Goal: Task Accomplishment & Management: Complete application form

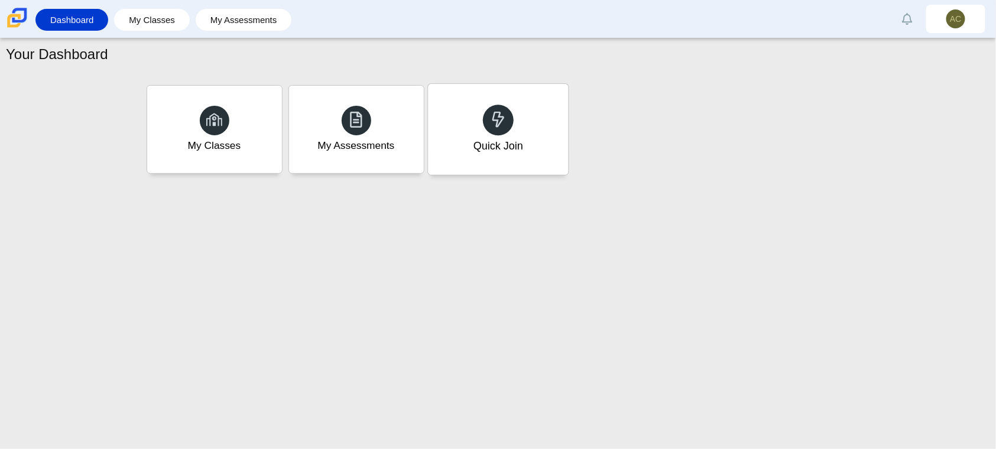
click at [515, 118] on div "Quick Join" at bounding box center [498, 129] width 140 height 91
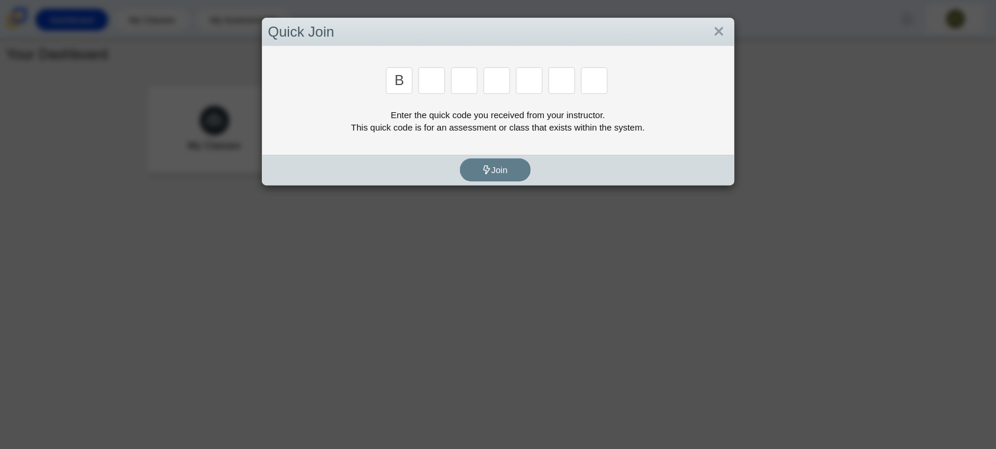
type input "b"
type input "w"
type input "8"
type input "w"
type input "z"
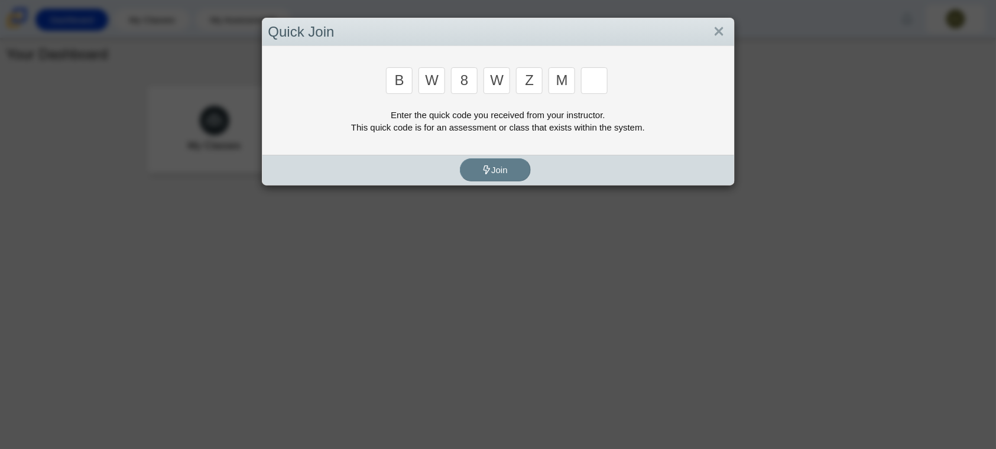
type input "m"
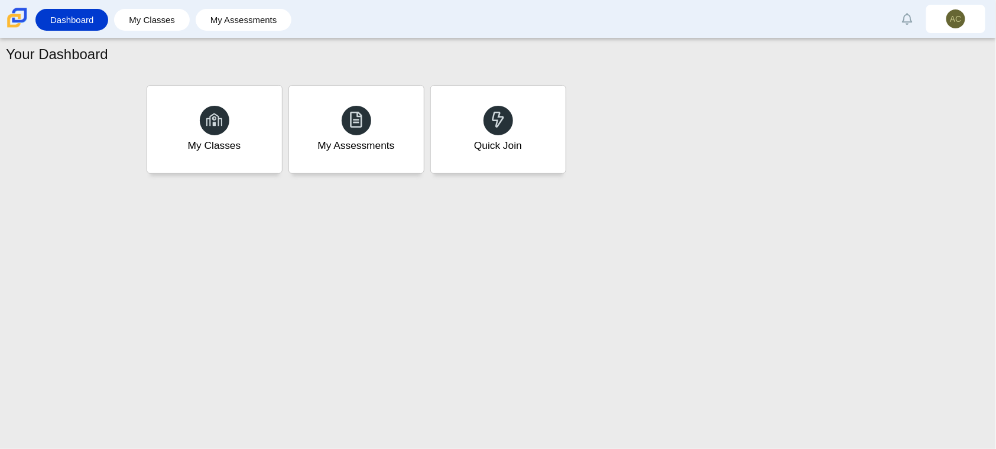
type input "v"
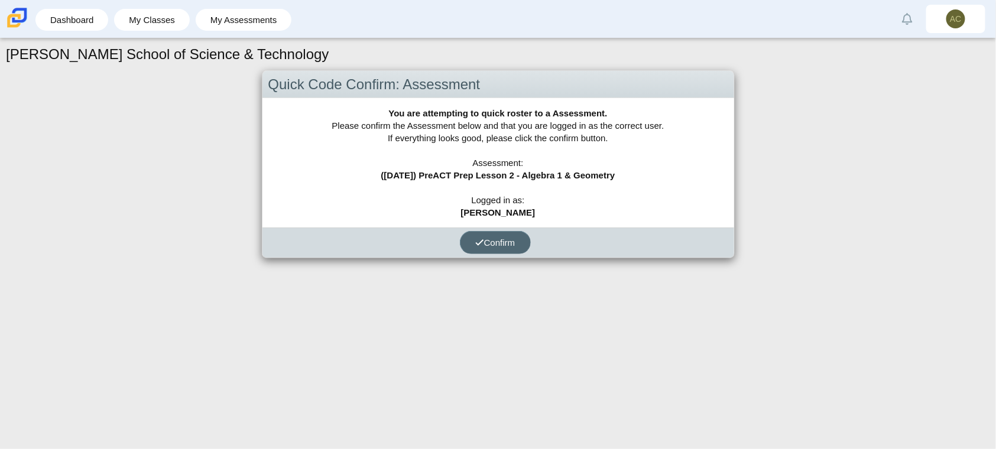
click at [487, 241] on span "Confirm" at bounding box center [495, 243] width 40 height 10
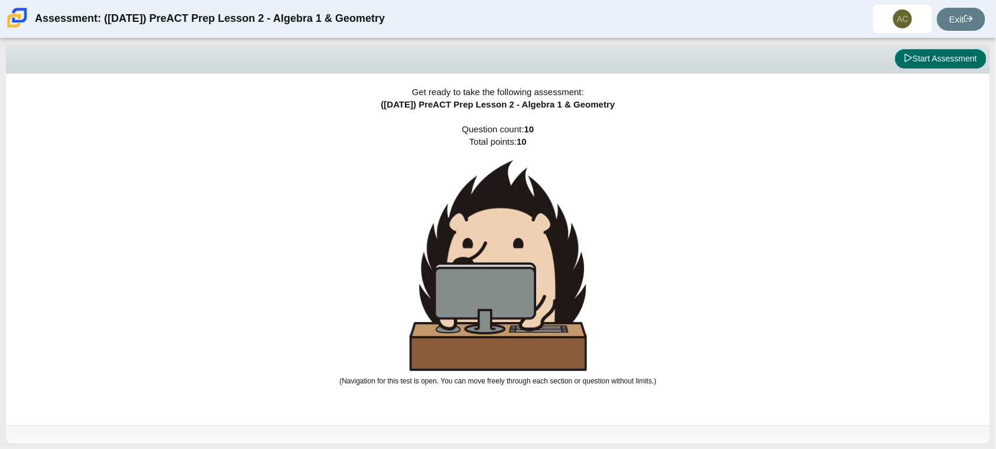
click at [935, 63] on button "Start Assessment" at bounding box center [941, 59] width 92 height 20
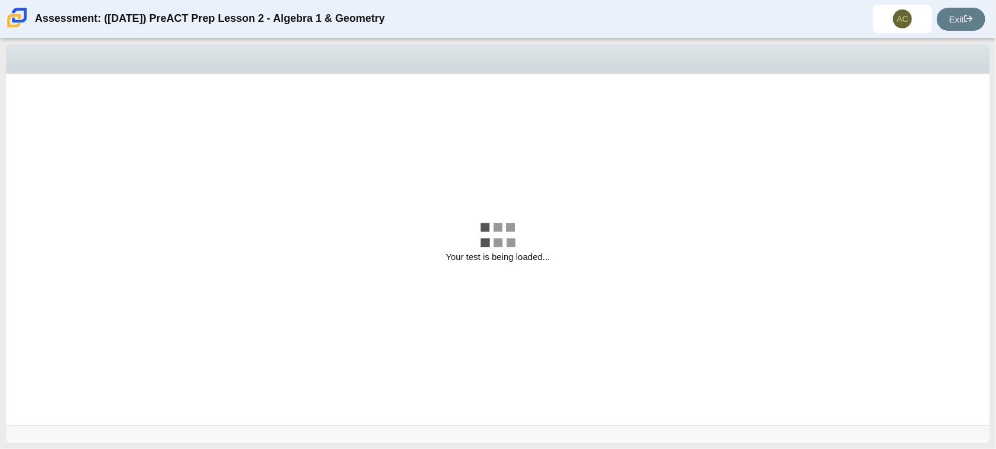
select select "bbf5d072-3e0b-44c4-9a12-6e7c9033f65b"
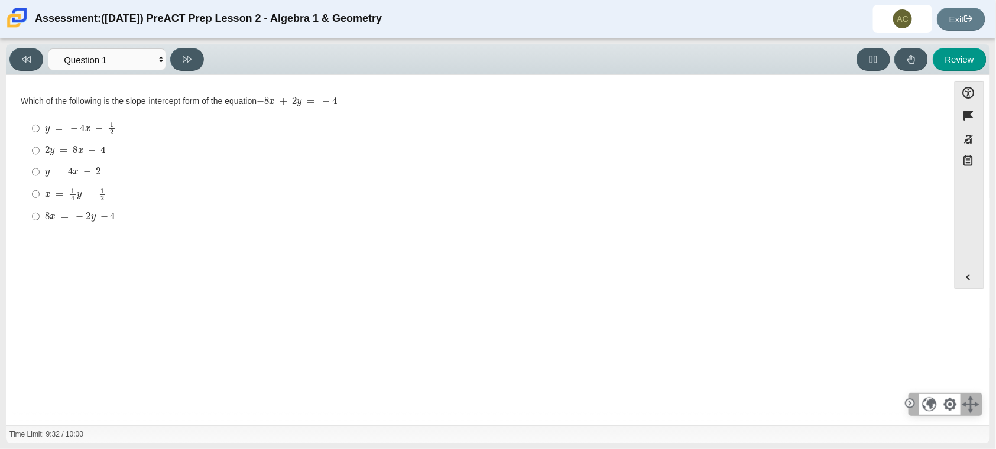
click at [84, 174] on mjx-c "Assessment items" at bounding box center [87, 172] width 8 height 7
click at [40, 174] on input "y = 4 x − 2 y = 4 x − 2" at bounding box center [36, 171] width 8 height 21
radio input "true"
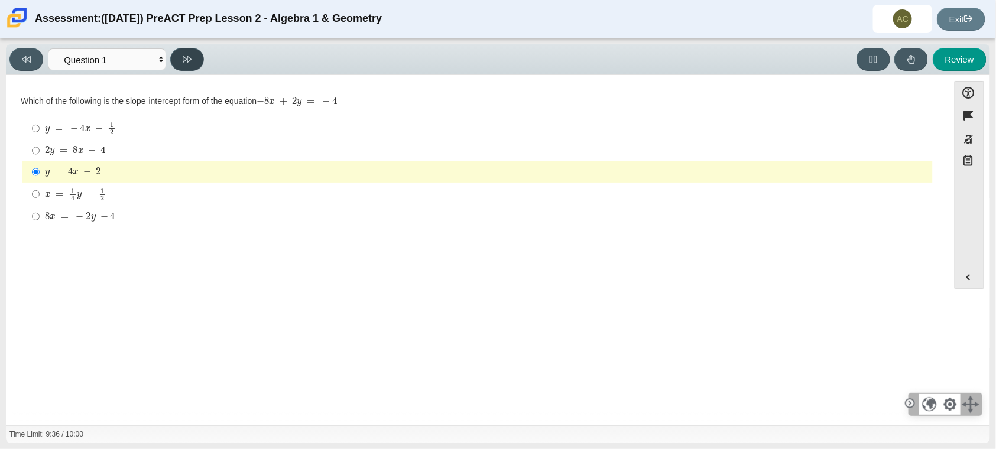
click at [187, 53] on button at bounding box center [187, 59] width 34 height 23
select select "ed62e223-81bd-4cbf-ab48-ab975844bd1f"
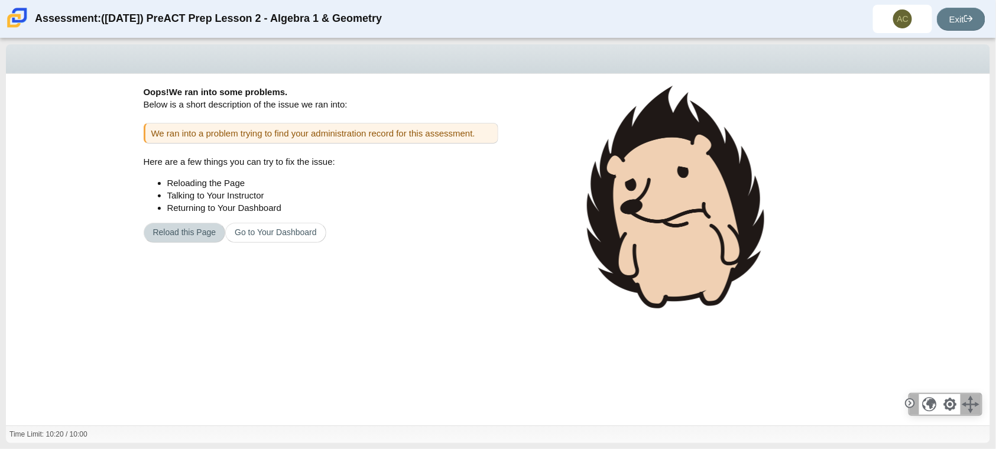
click at [192, 235] on button "Reload this Page" at bounding box center [185, 233] width 82 height 20
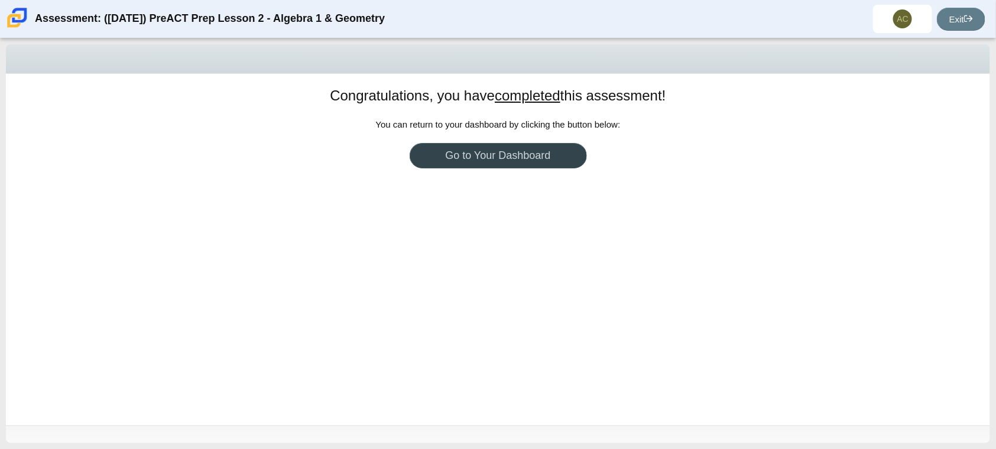
click at [508, 163] on link "Go to Your Dashboard" at bounding box center [498, 155] width 177 height 25
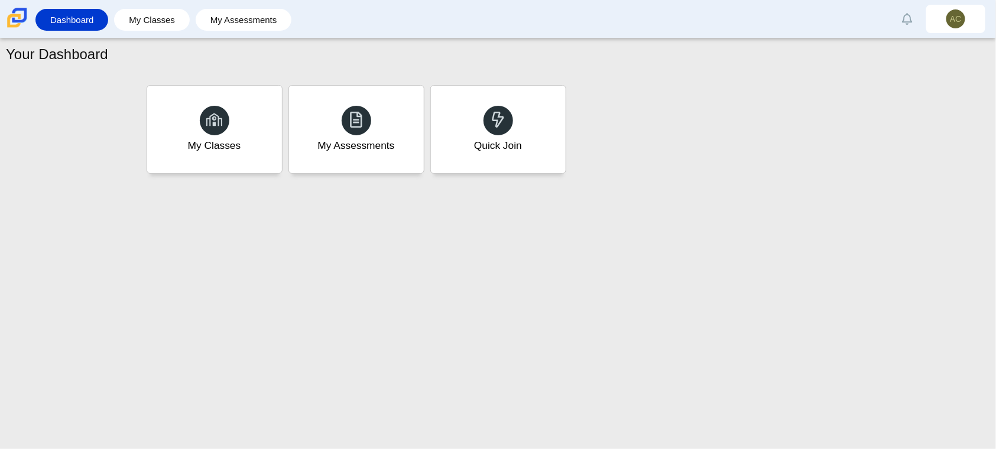
click at [508, 163] on div "Quick Join" at bounding box center [498, 130] width 135 height 88
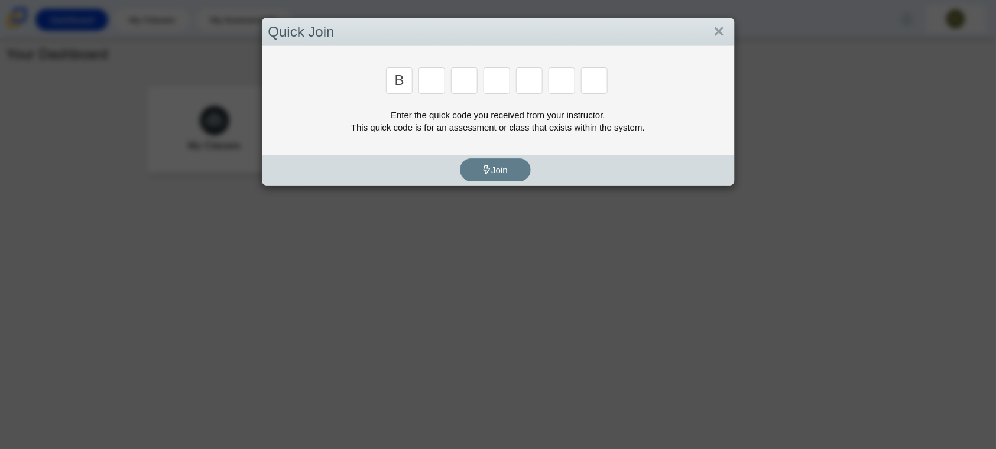
type input "b"
type input "w"
type input "8"
type input "w"
type input "z"
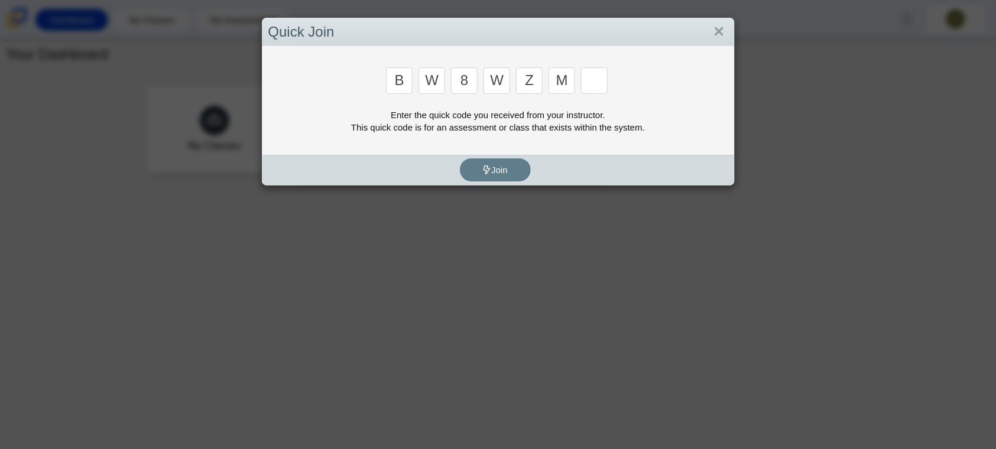
type input "m"
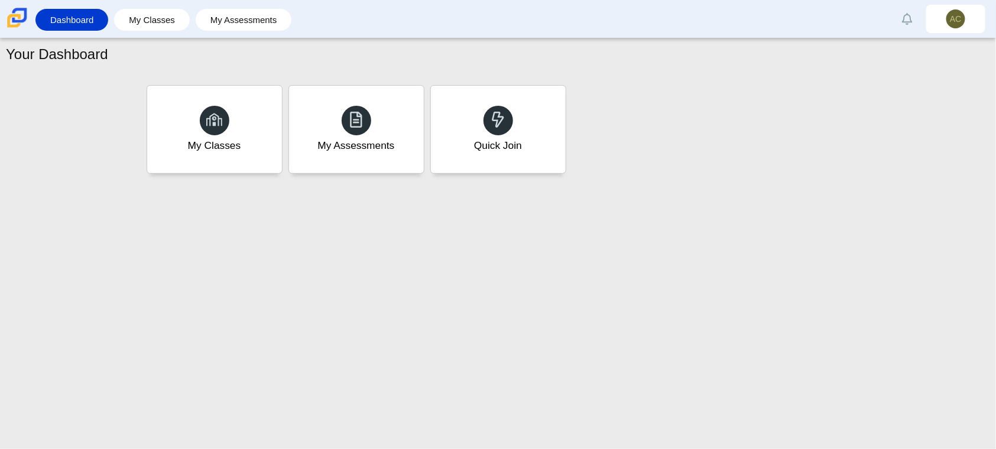
type input "v"
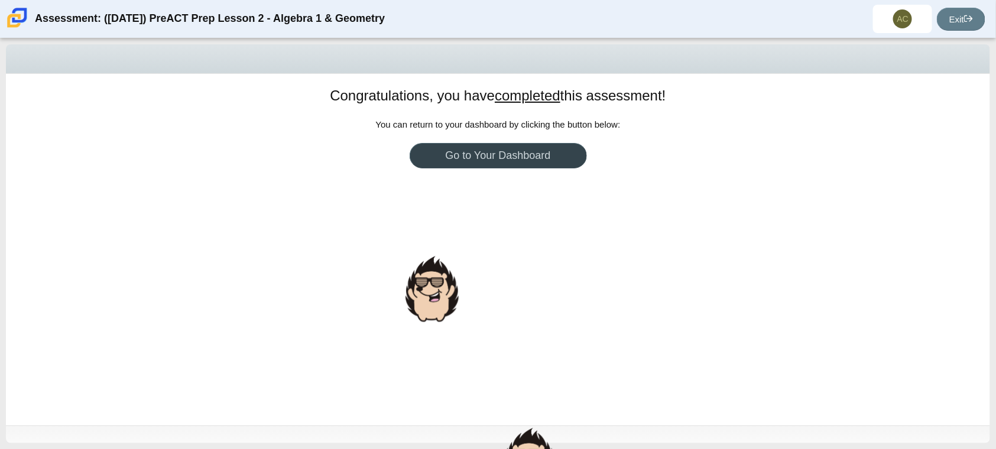
click at [498, 151] on link "Go to Your Dashboard" at bounding box center [498, 155] width 177 height 25
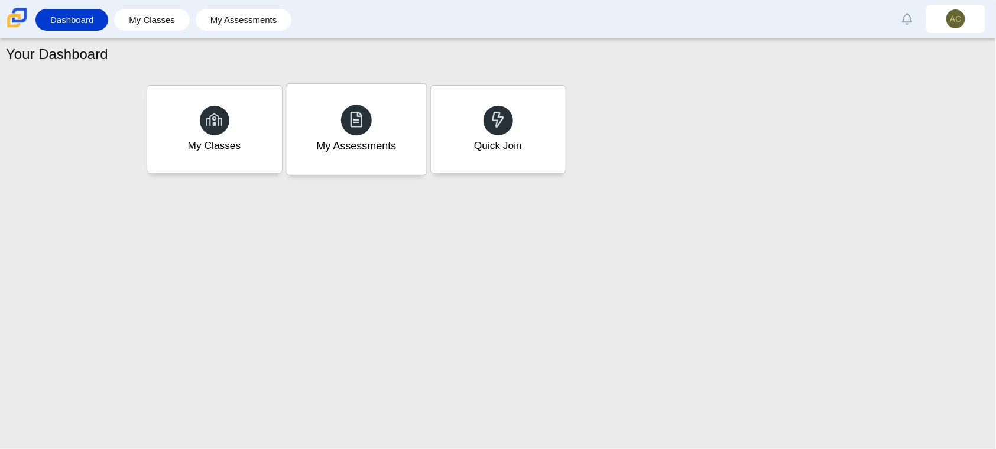
click at [401, 138] on div "My Assessments" at bounding box center [356, 129] width 140 height 91
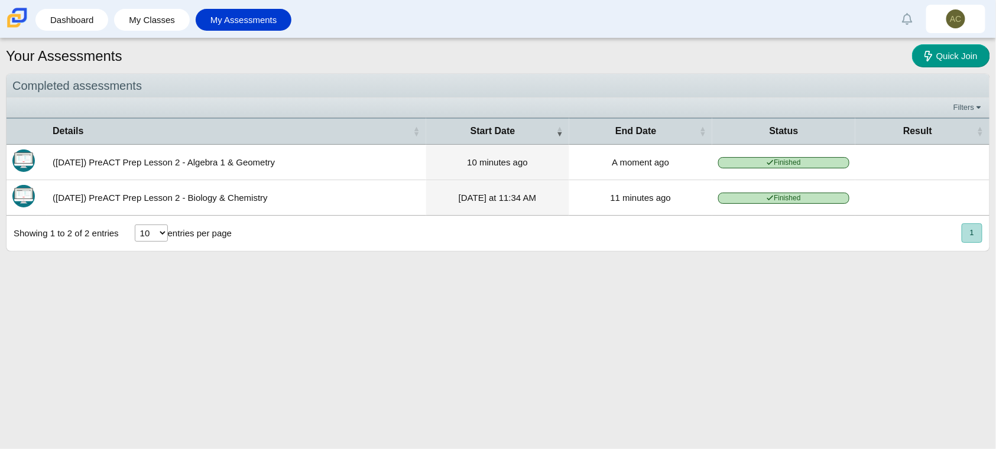
click at [752, 157] on span "Finished" at bounding box center [783, 162] width 131 height 11
click at [480, 163] on time "10 minutes ago" at bounding box center [497, 162] width 61 height 10
